Goal: Task Accomplishment & Management: Use online tool/utility

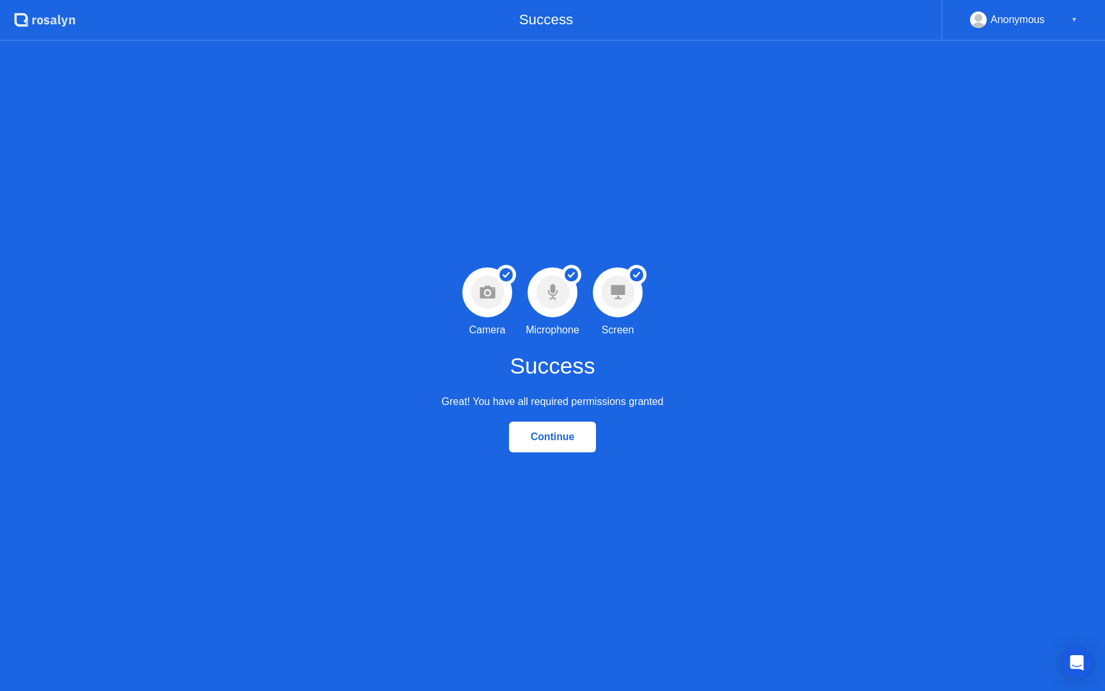
click at [1073, 17] on div "▼" at bounding box center [1074, 20] width 6 height 17
click at [1013, 19] on div "Anonymous" at bounding box center [1018, 20] width 54 height 17
click at [976, 21] on rect at bounding box center [978, 22] width 21 height 19
click at [1076, 19] on div "▼" at bounding box center [1074, 20] width 6 height 17
click at [551, 446] on button "Continue" at bounding box center [553, 436] width 88 height 31
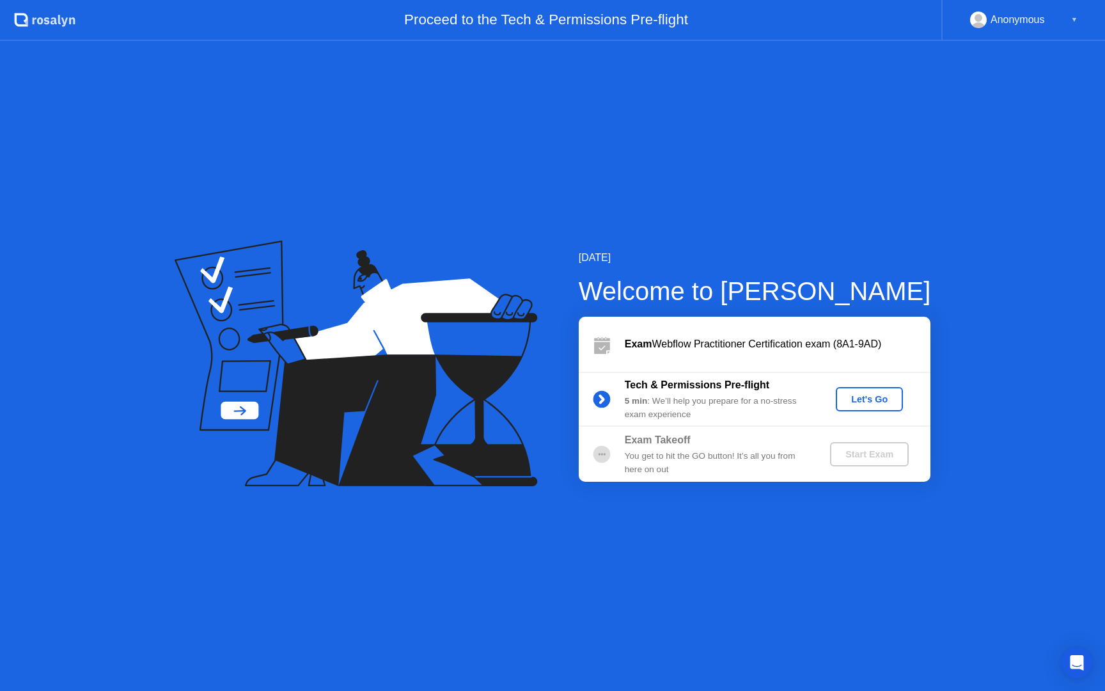
click at [856, 400] on div "Let's Go" at bounding box center [869, 399] width 57 height 10
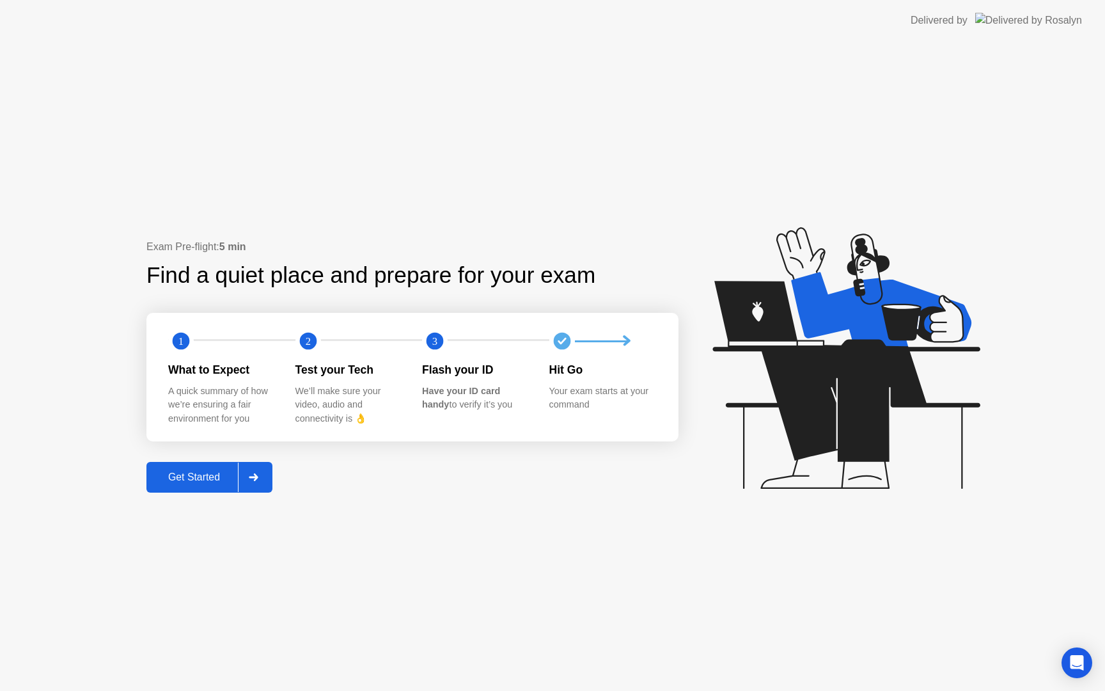
click at [173, 476] on div "Get Started" at bounding box center [194, 477] width 88 height 12
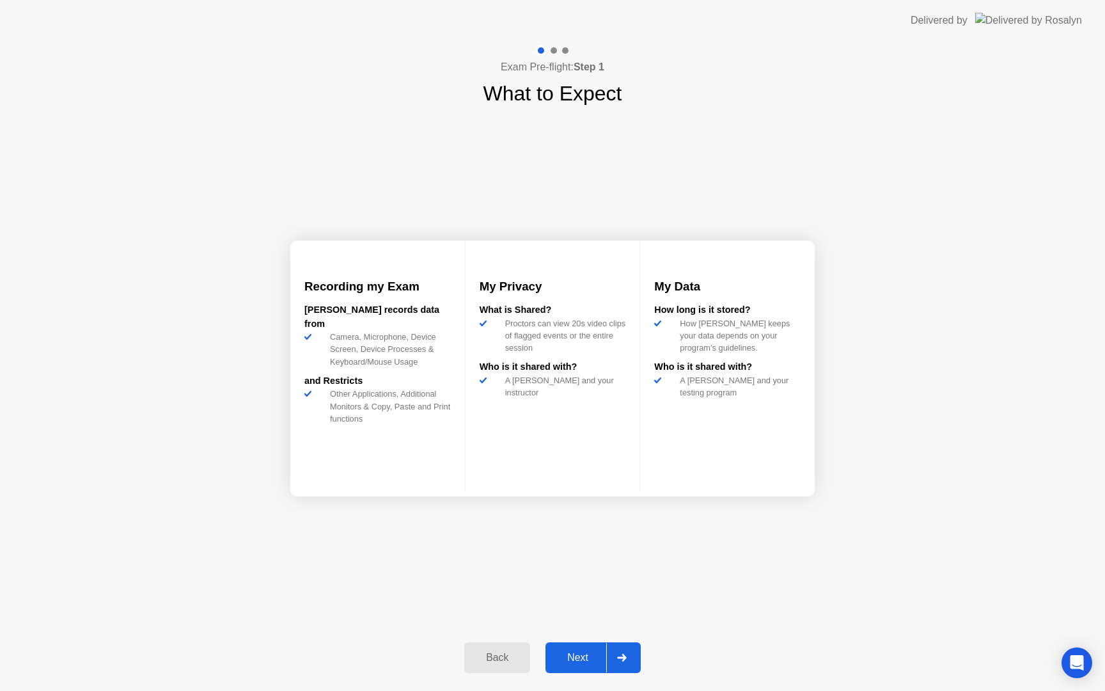
click at [589, 657] on div "Next" at bounding box center [577, 658] width 57 height 12
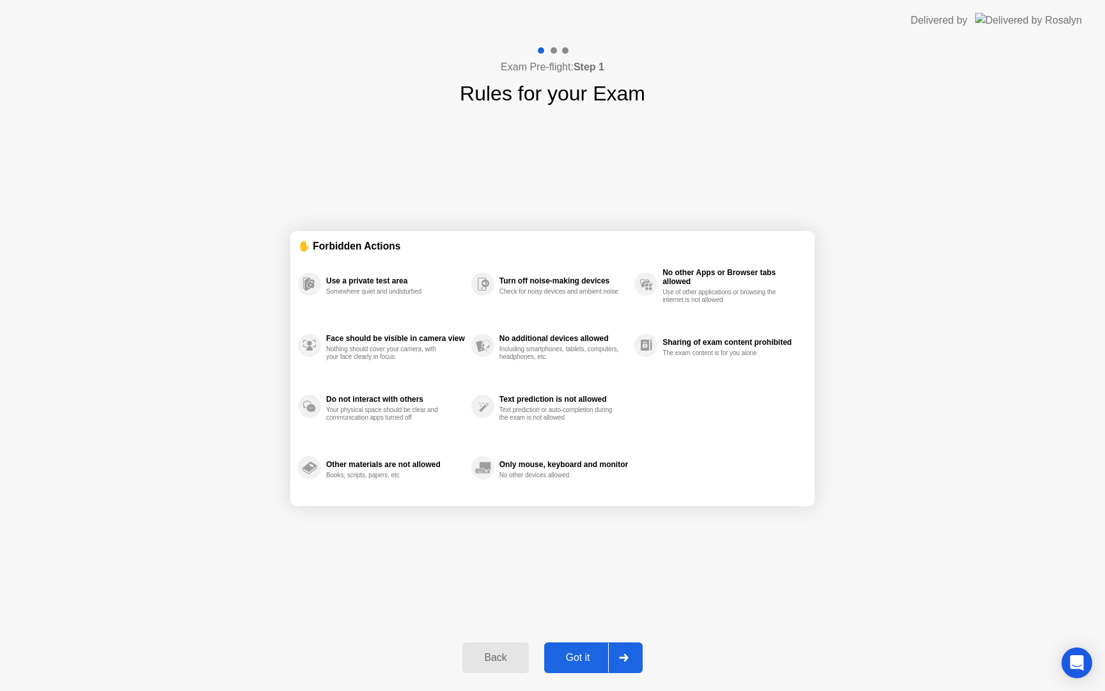
click at [585, 654] on div "Got it" at bounding box center [578, 658] width 60 height 12
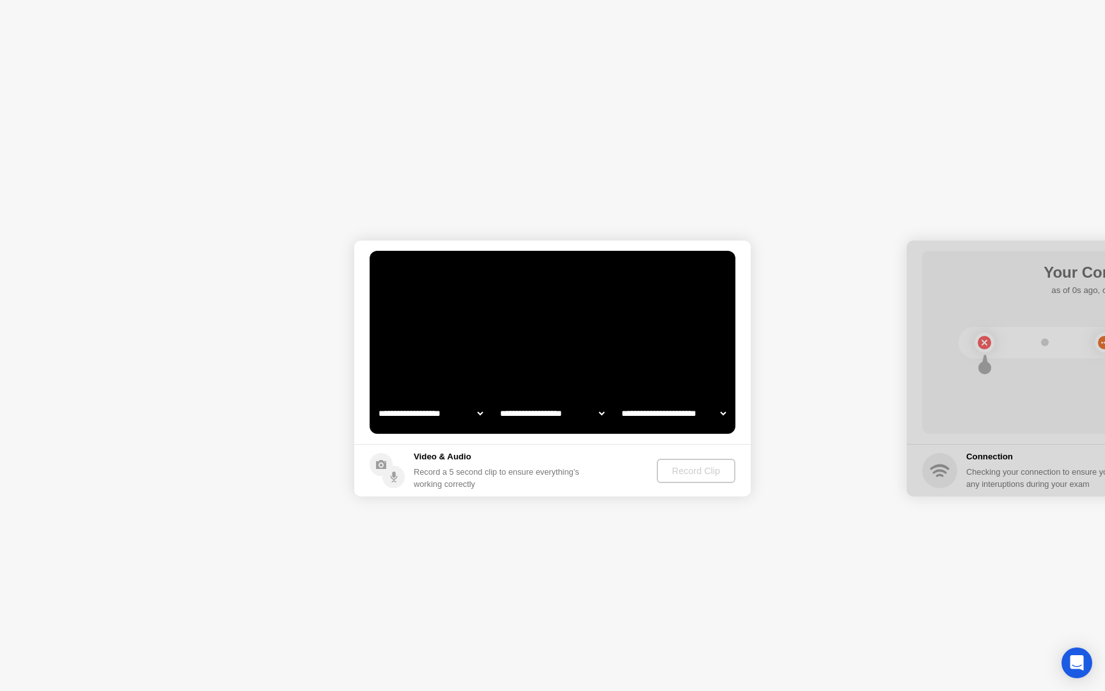
select select "**********"
select select "*******"
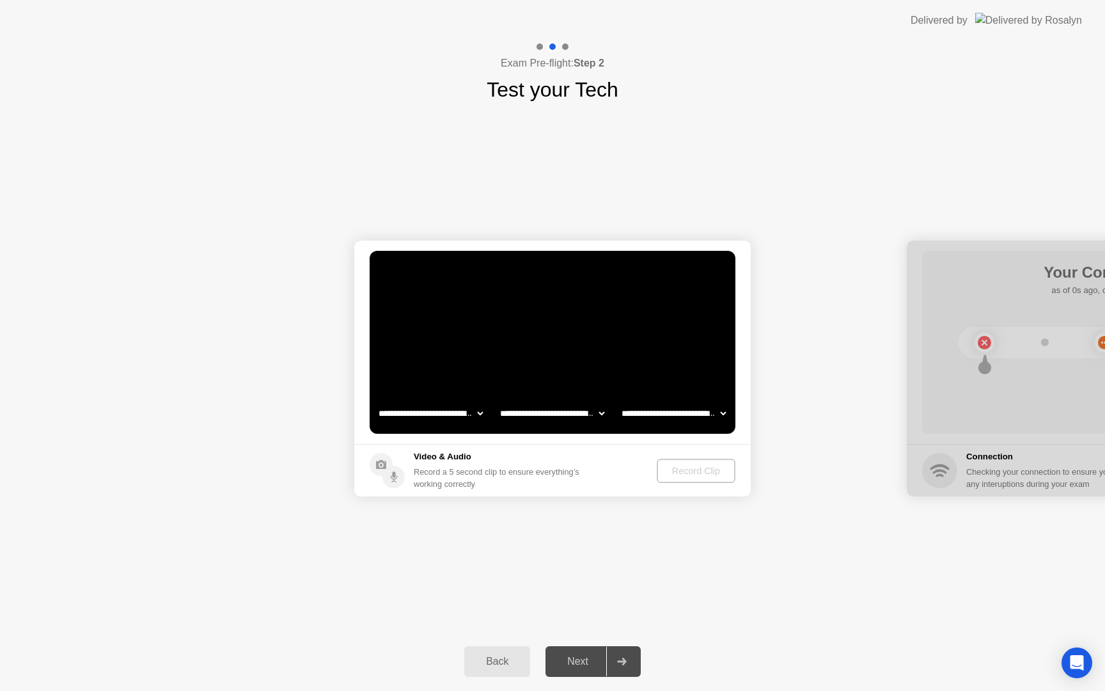
click at [439, 415] on select "**********" at bounding box center [430, 413] width 109 height 26
click at [553, 416] on select "**********" at bounding box center [552, 413] width 109 height 26
click at [665, 414] on select "**********" at bounding box center [673, 413] width 109 height 26
click at [684, 469] on div "Record Clip" at bounding box center [697, 471] width 68 height 10
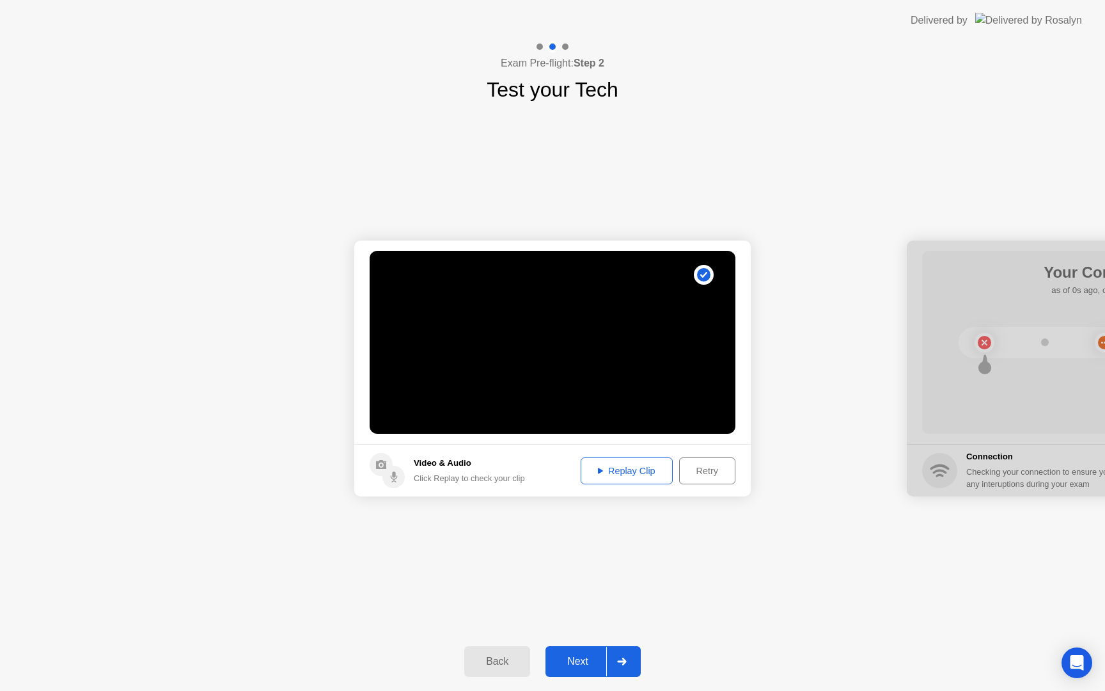
click at [603, 452] on footer "Video & Audio Click Replay to check your clip Replay Clip Retry" at bounding box center [552, 470] width 397 height 52
click at [604, 472] on div "Replay Clip" at bounding box center [626, 471] width 83 height 10
click at [585, 657] on div "Next" at bounding box center [577, 662] width 57 height 12
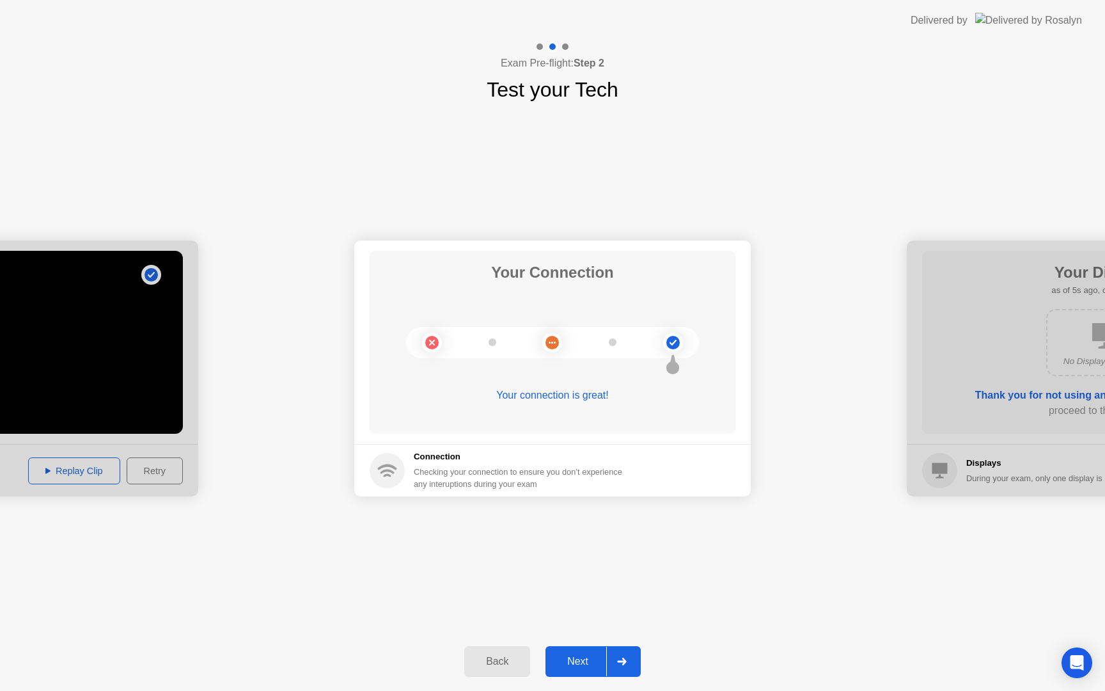
click at [585, 657] on div "Next" at bounding box center [577, 662] width 57 height 12
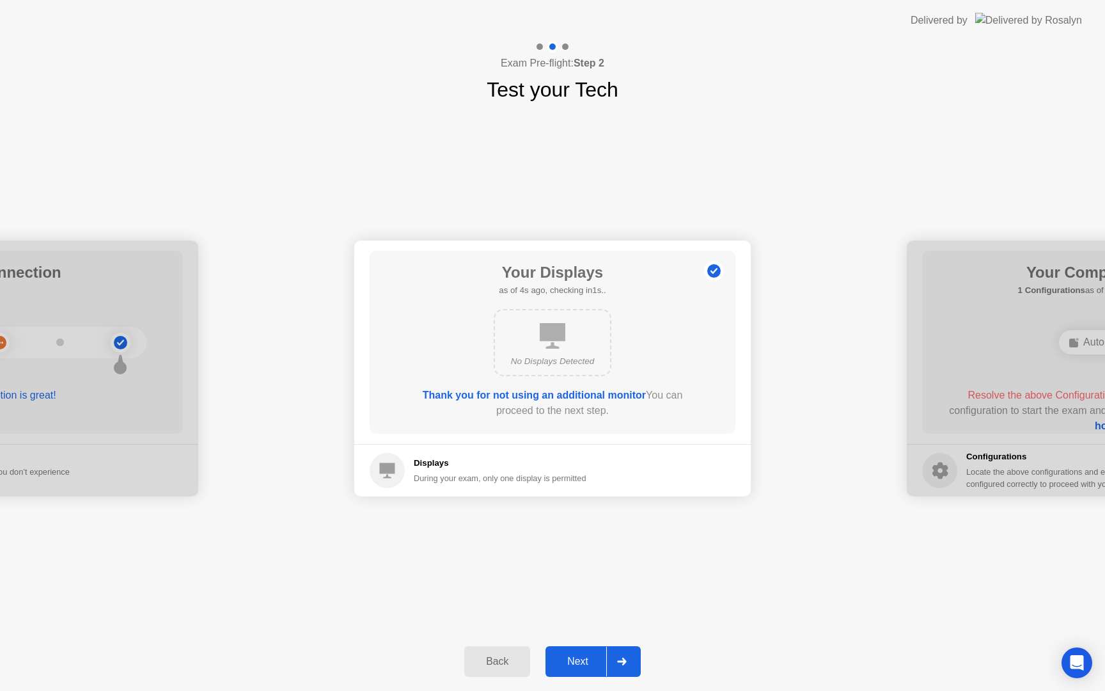
click at [579, 670] on button "Next" at bounding box center [593, 661] width 95 height 31
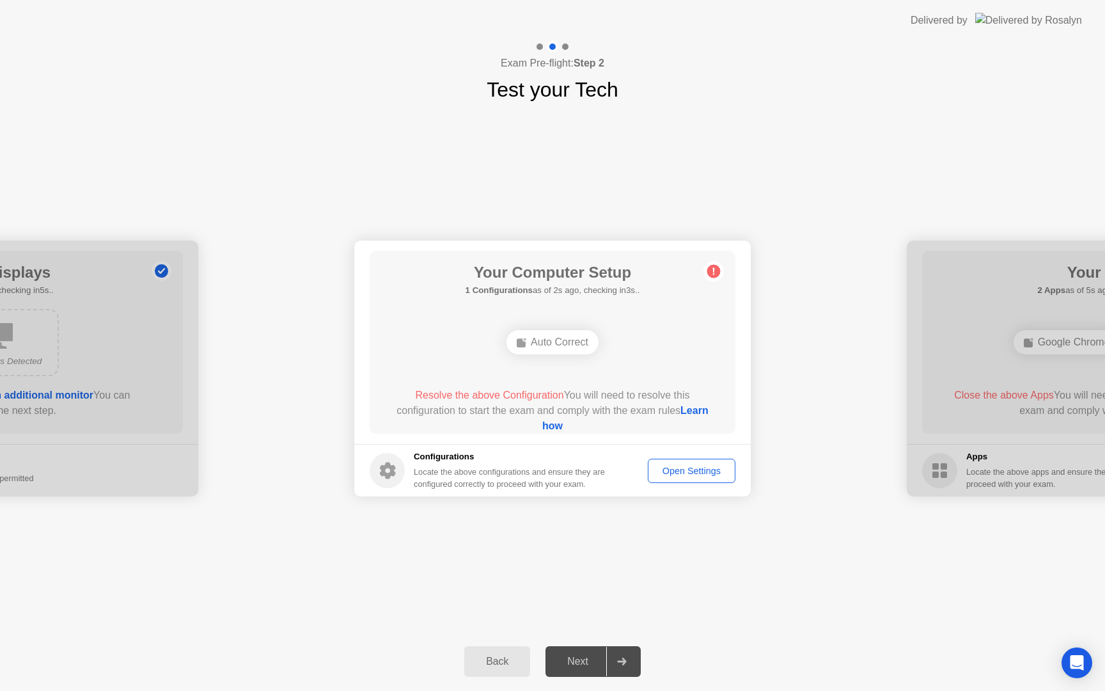
click at [542, 427] on link "Learn how" at bounding box center [625, 418] width 166 height 26
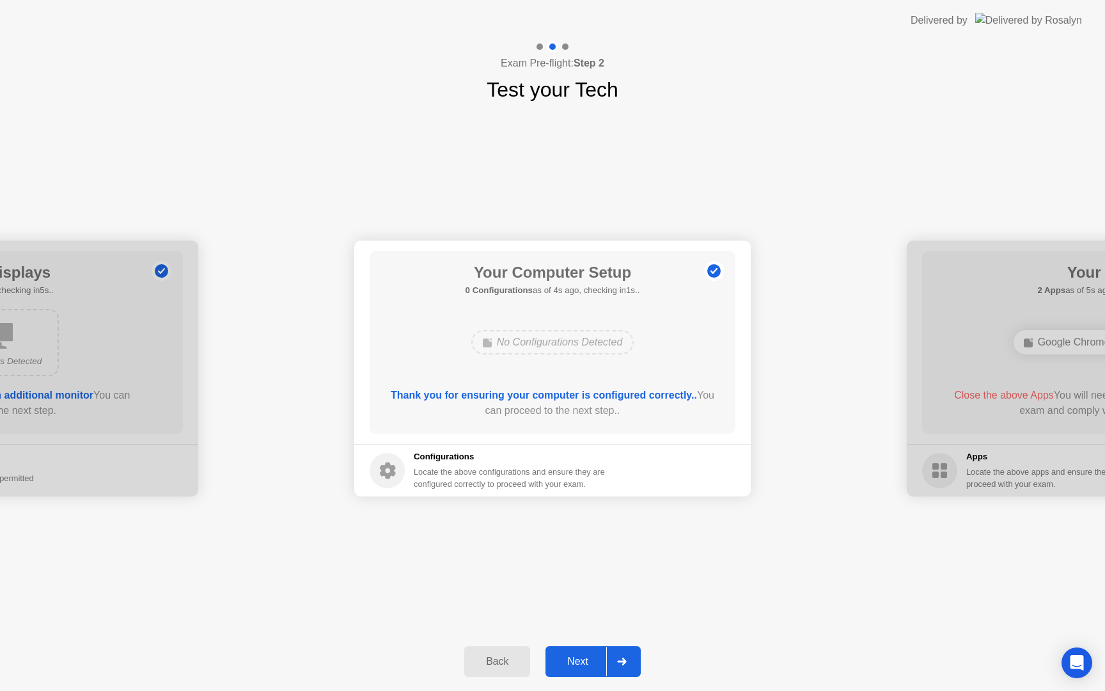
click at [578, 656] on div "Next" at bounding box center [577, 662] width 57 height 12
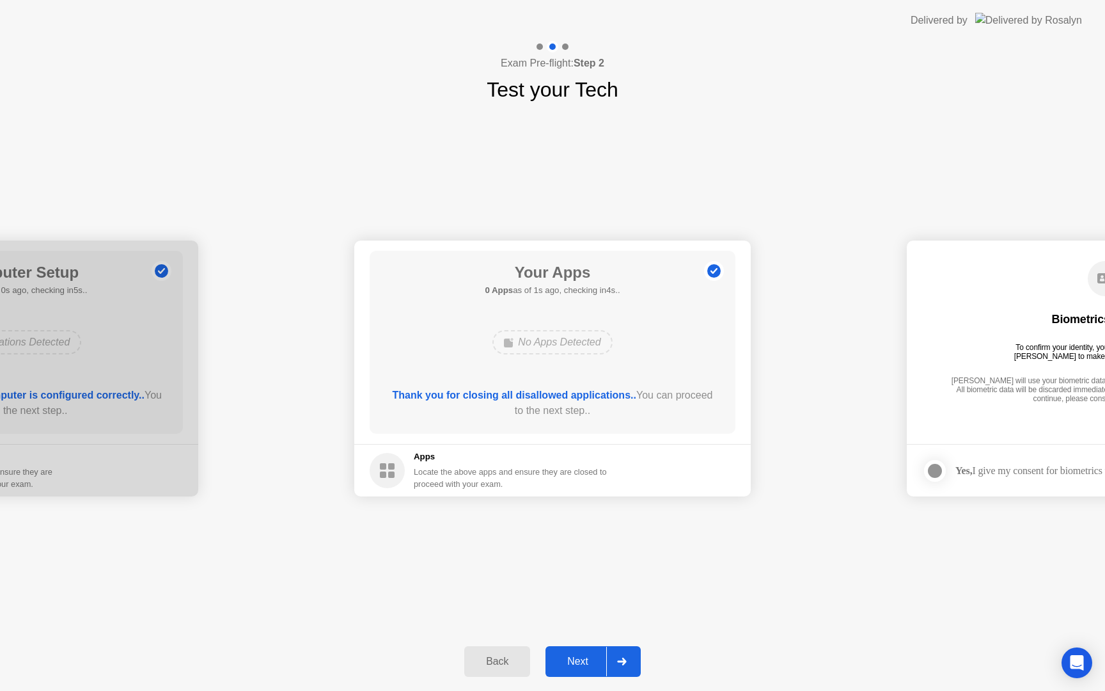
click at [582, 633] on div "Back Next" at bounding box center [552, 661] width 1105 height 59
click at [579, 656] on div "Next" at bounding box center [577, 662] width 57 height 12
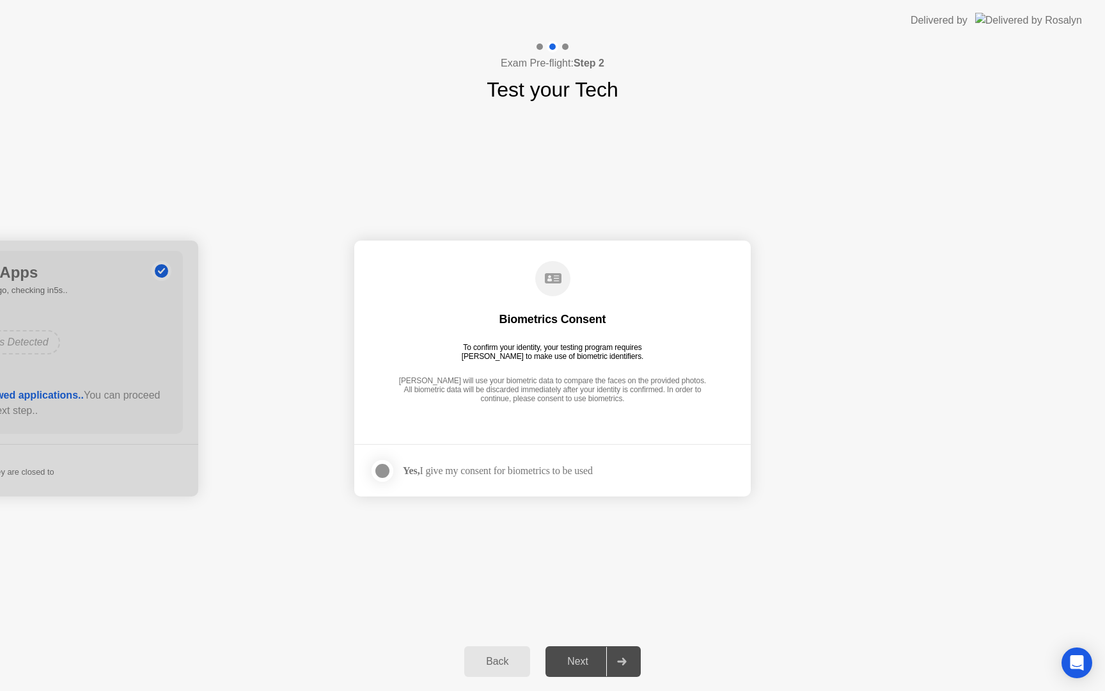
click at [544, 464] on div "Yes, I give my consent for biometrics to be used" at bounding box center [498, 470] width 190 height 12
click at [384, 464] on div at bounding box center [382, 470] width 15 height 15
click at [578, 657] on div "Next" at bounding box center [577, 662] width 57 height 12
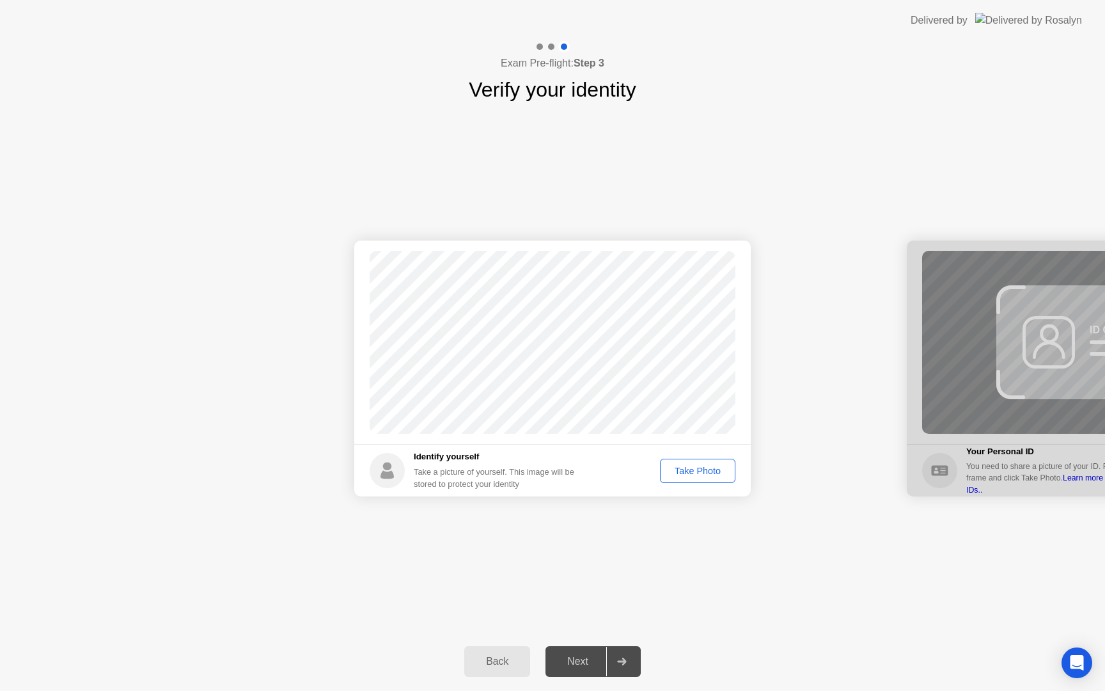
click at [714, 472] on div "Take Photo" at bounding box center [698, 471] width 67 height 10
click at [563, 657] on div "Next" at bounding box center [577, 662] width 57 height 12
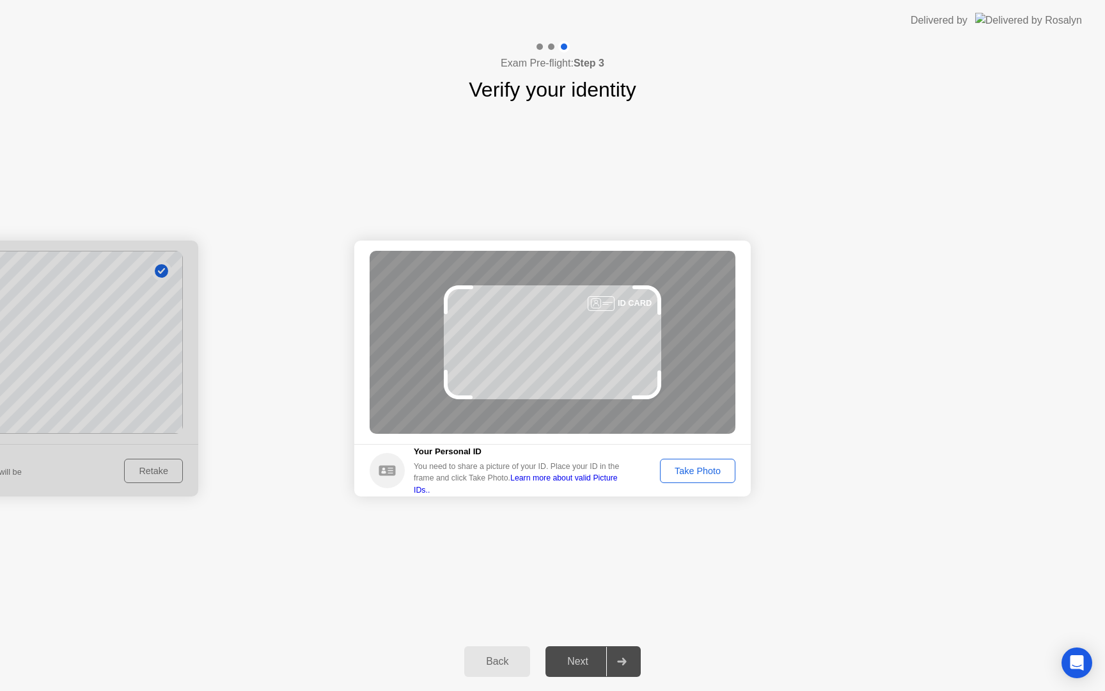
click at [677, 469] on div "Take Photo" at bounding box center [698, 471] width 67 height 10
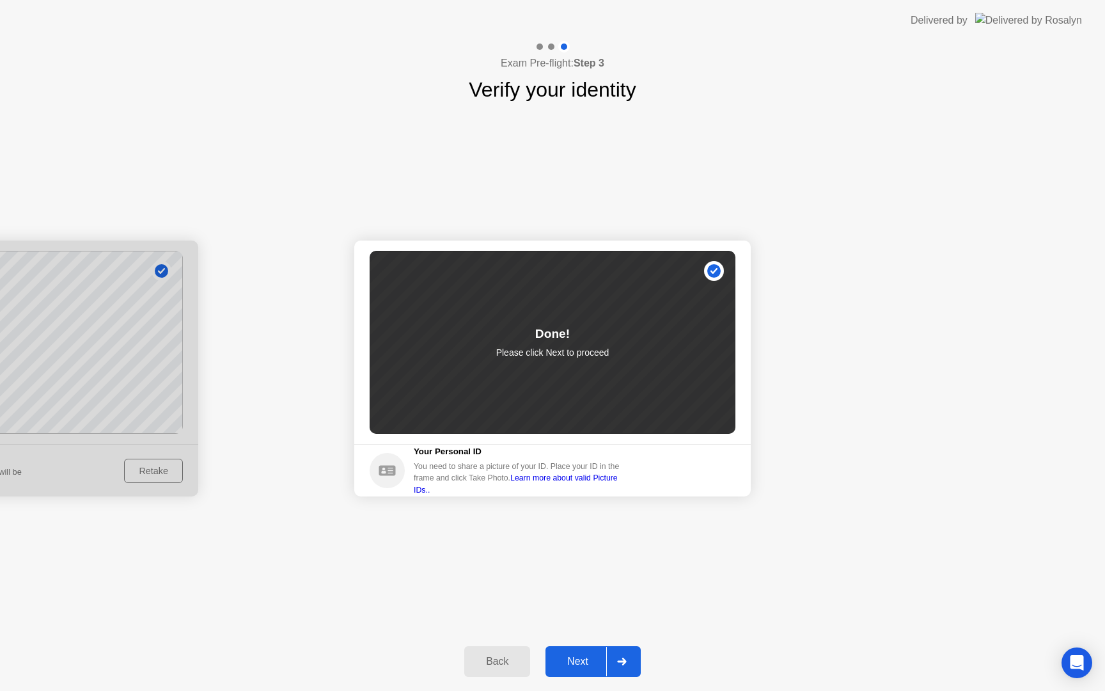
click at [572, 670] on button "Next" at bounding box center [593, 661] width 95 height 31
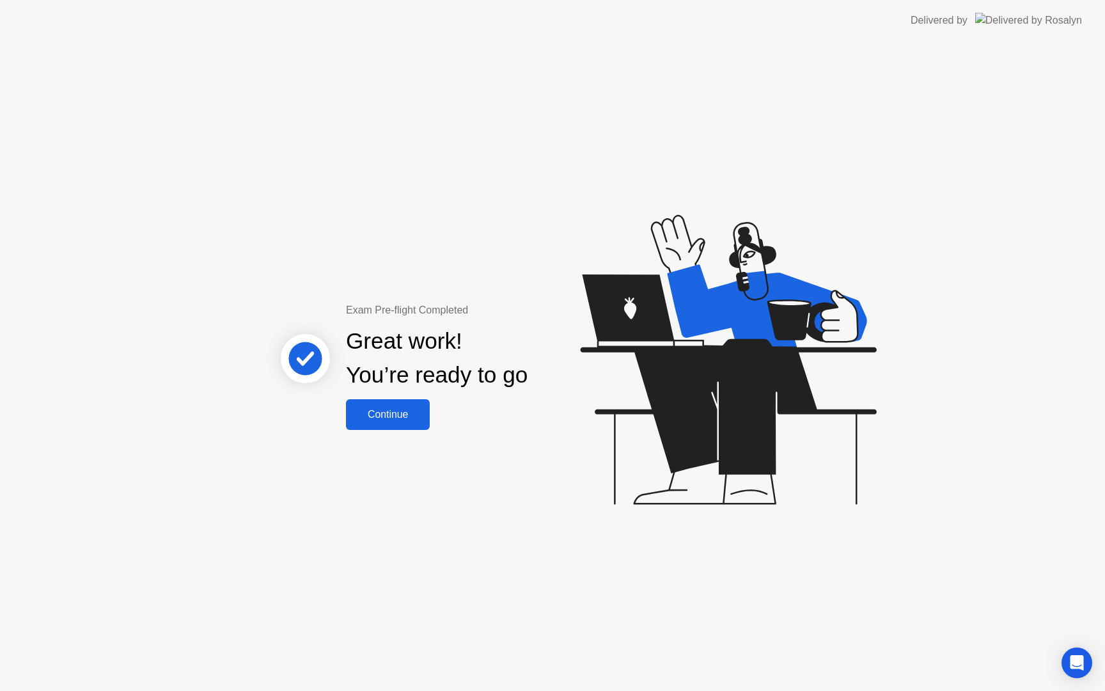
click at [382, 409] on div "Continue" at bounding box center [388, 415] width 76 height 12
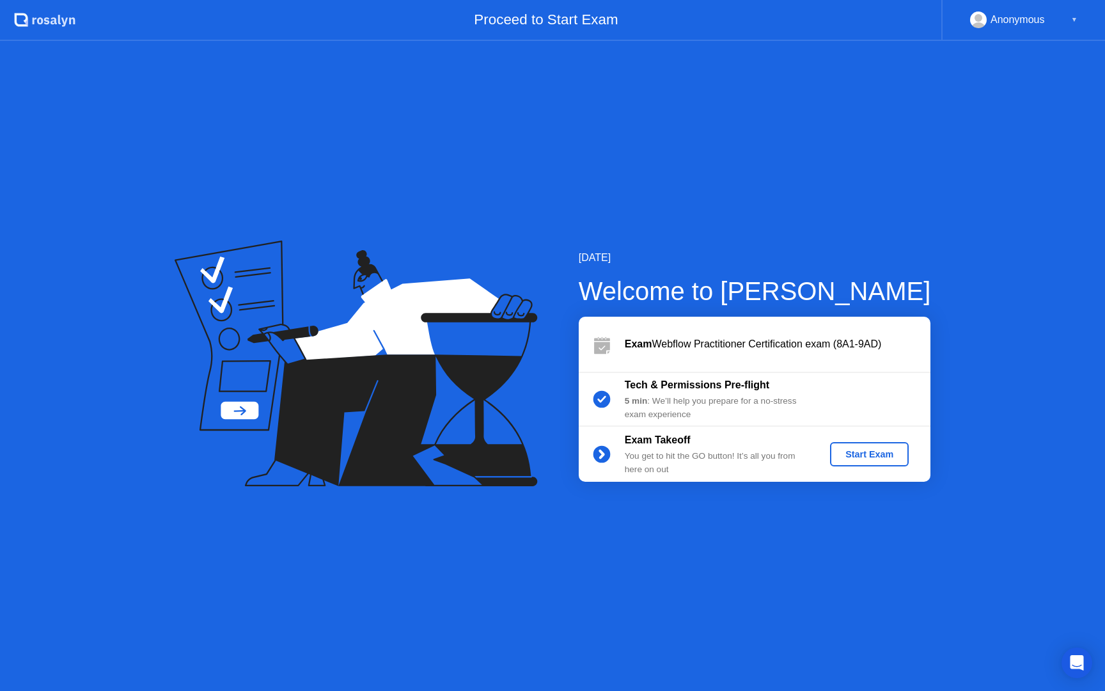
click at [873, 450] on div "Start Exam" at bounding box center [869, 454] width 68 height 10
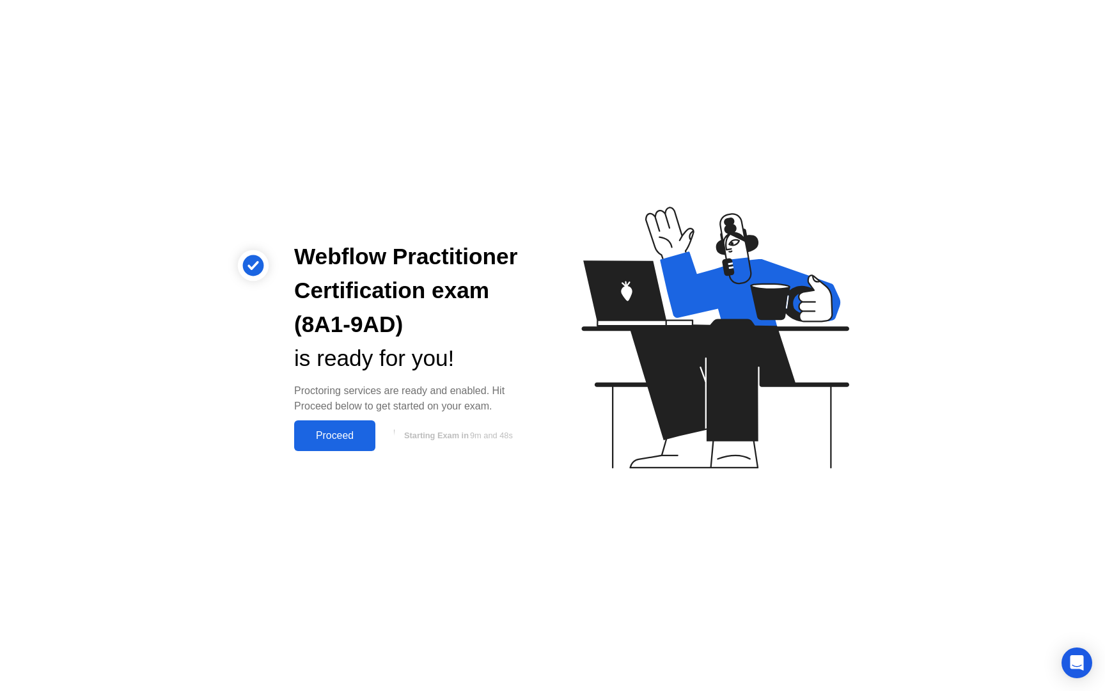
click at [334, 430] on div "Proceed" at bounding box center [335, 436] width 74 height 12
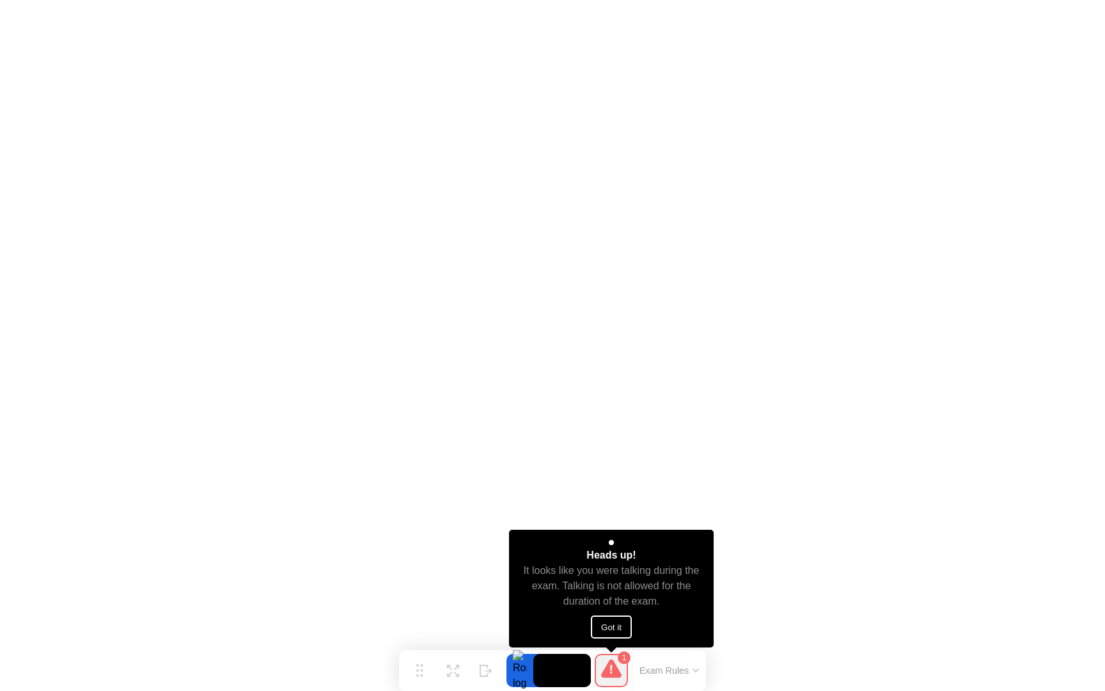
click at [618, 631] on button "Got it" at bounding box center [611, 626] width 41 height 23
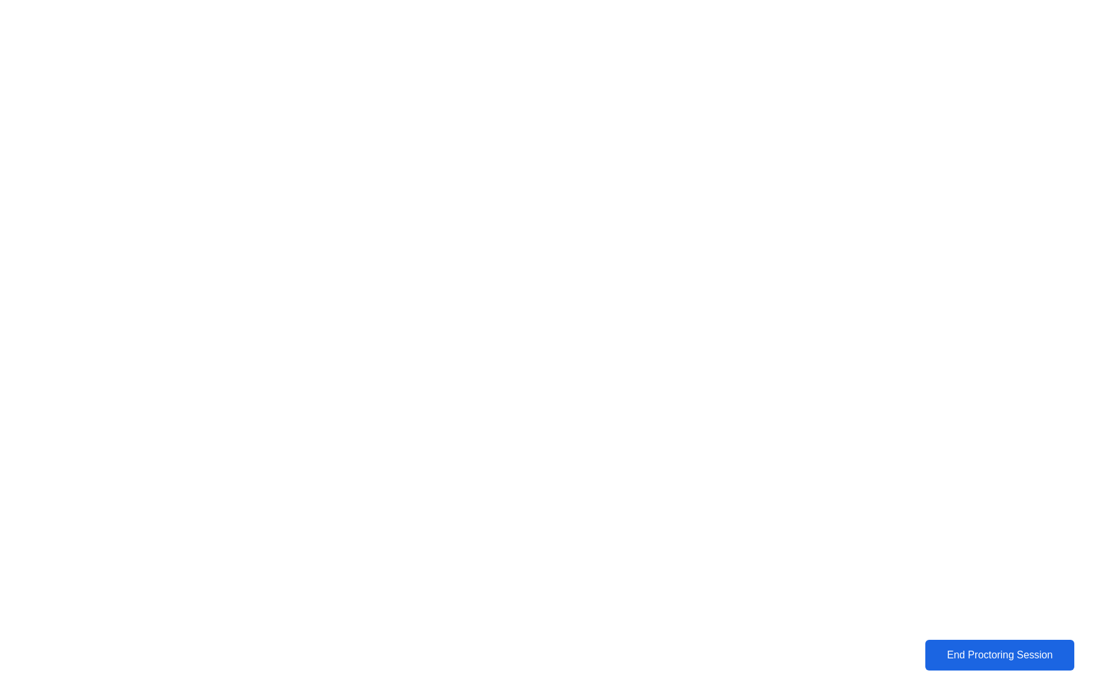
click at [996, 654] on div "End Proctoring Session" at bounding box center [1000, 655] width 150 height 12
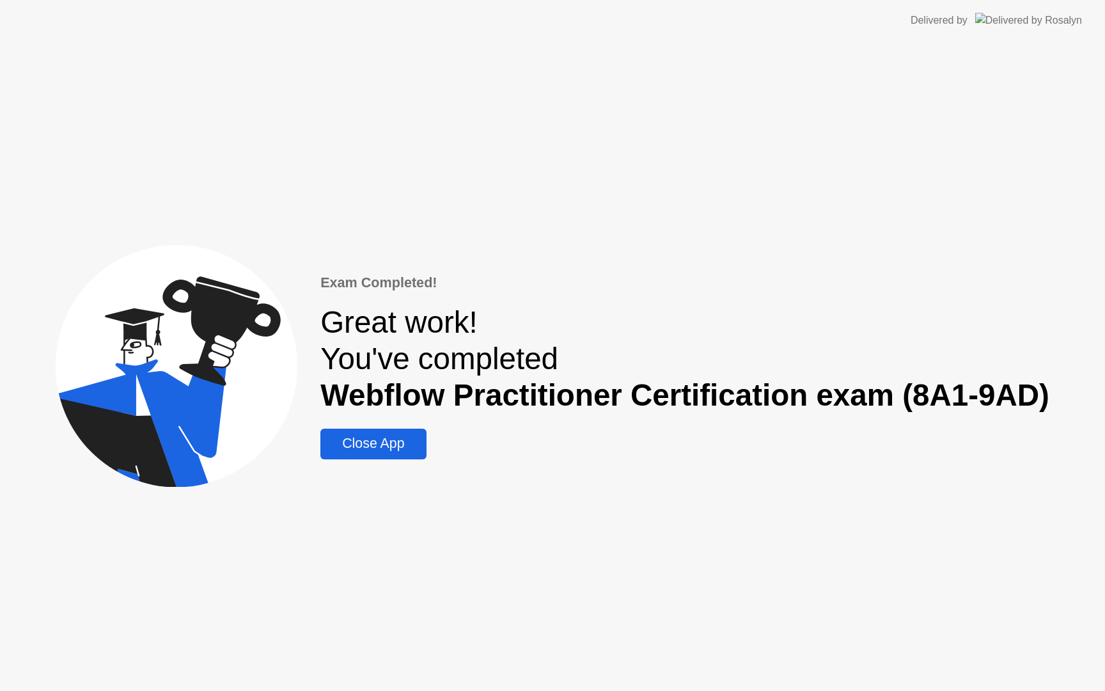
click at [368, 443] on div "Close App" at bounding box center [373, 444] width 98 height 16
